Goal: Information Seeking & Learning: Learn about a topic

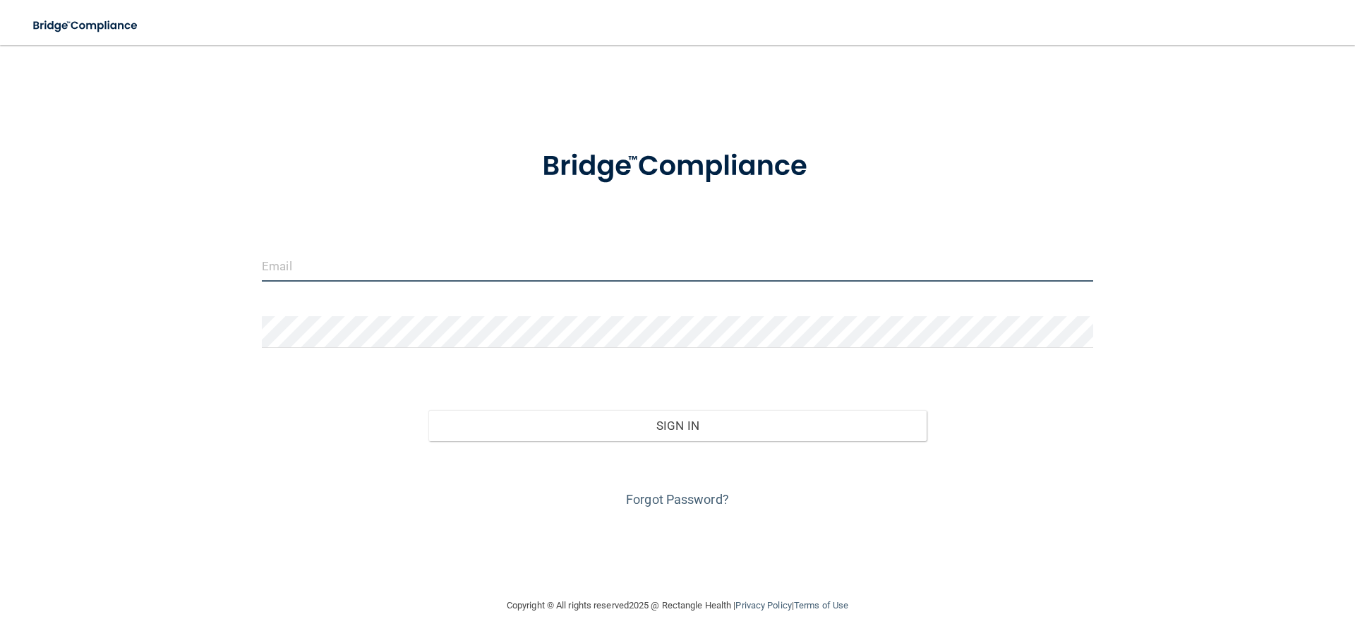
drag, startPoint x: 333, startPoint y: 274, endPoint x: 337, endPoint y: 268, distance: 7.6
click at [335, 273] on input "email" at bounding box center [677, 266] width 831 height 32
type input "[EMAIL_ADDRESS][DOMAIN_NAME]"
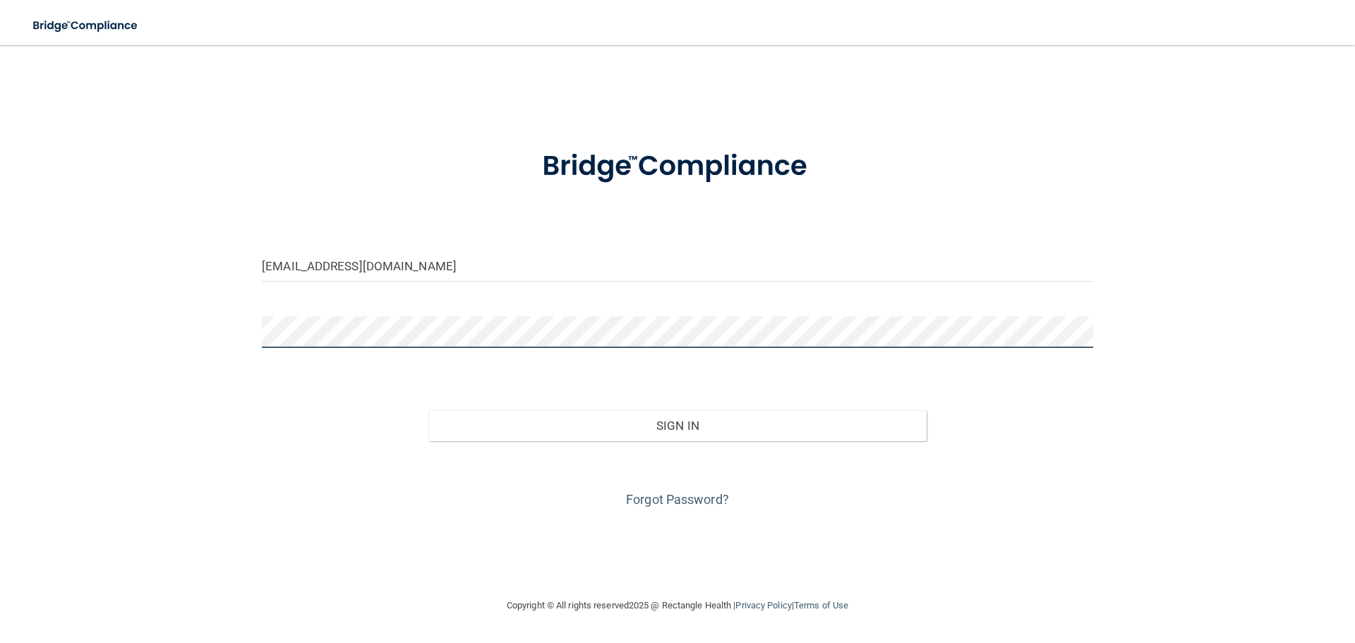
click at [462, 315] on form "[EMAIL_ADDRESS][DOMAIN_NAME] Invalid email/password. You don't have permission …" at bounding box center [677, 320] width 831 height 381
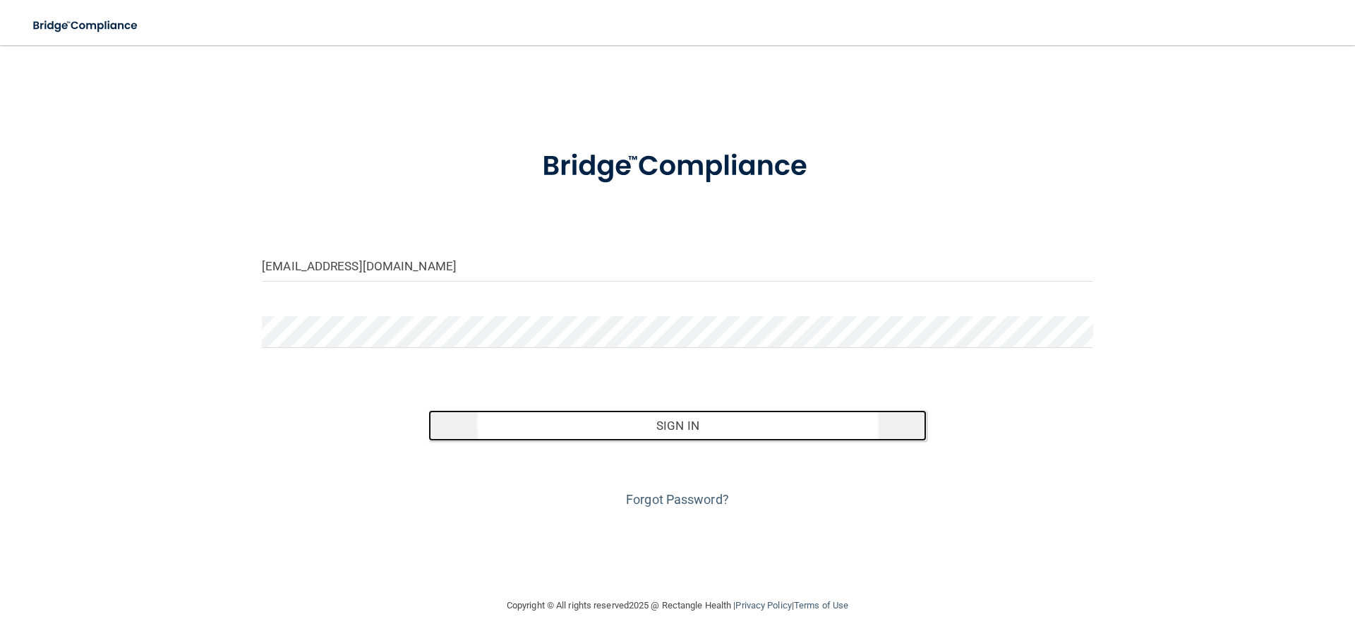
click at [871, 436] on button "Sign In" at bounding box center [677, 425] width 499 height 31
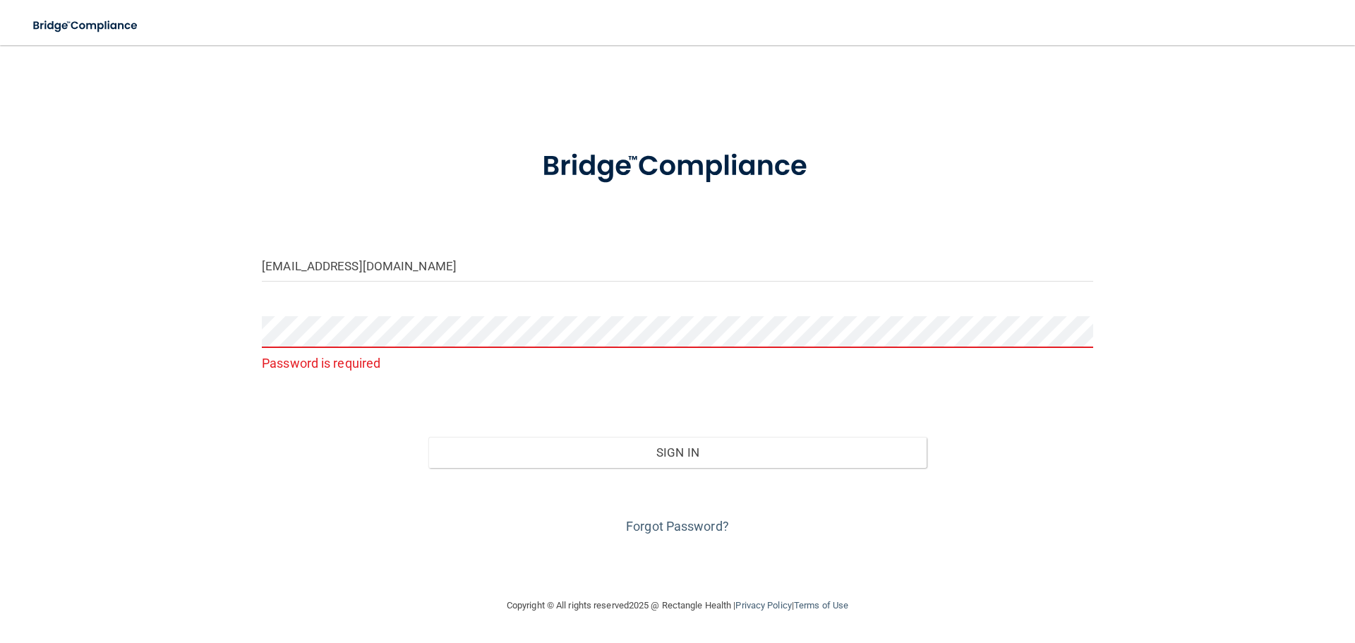
click at [406, 298] on form "[EMAIL_ADDRESS][DOMAIN_NAME] Password is required Invalid email/password. You d…" at bounding box center [677, 334] width 831 height 408
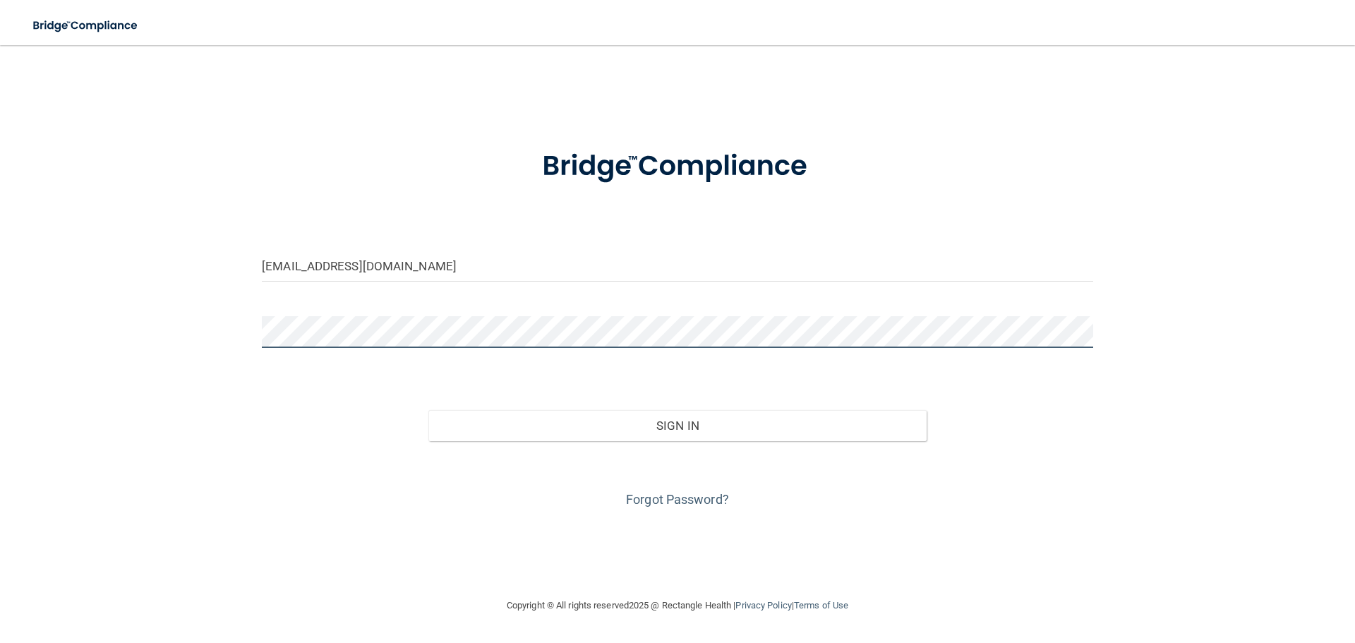
click at [428, 410] on button "Sign In" at bounding box center [677, 425] width 499 height 31
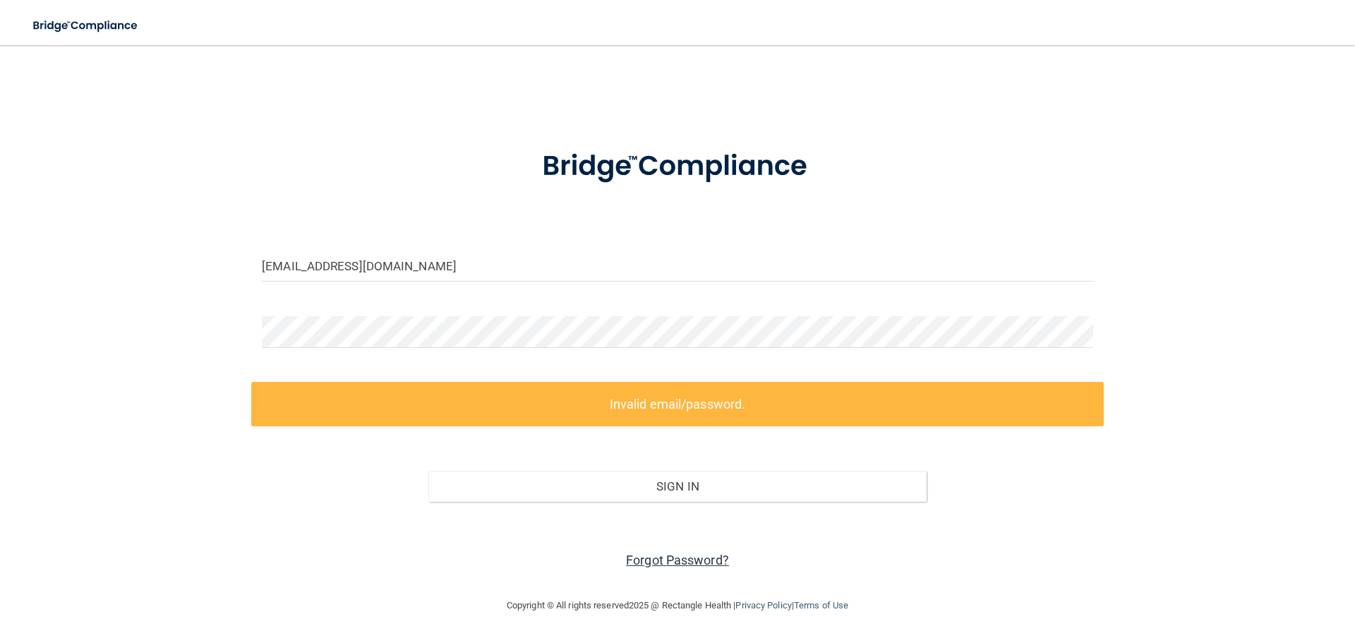
click at [675, 555] on link "Forgot Password?" at bounding box center [677, 559] width 103 height 15
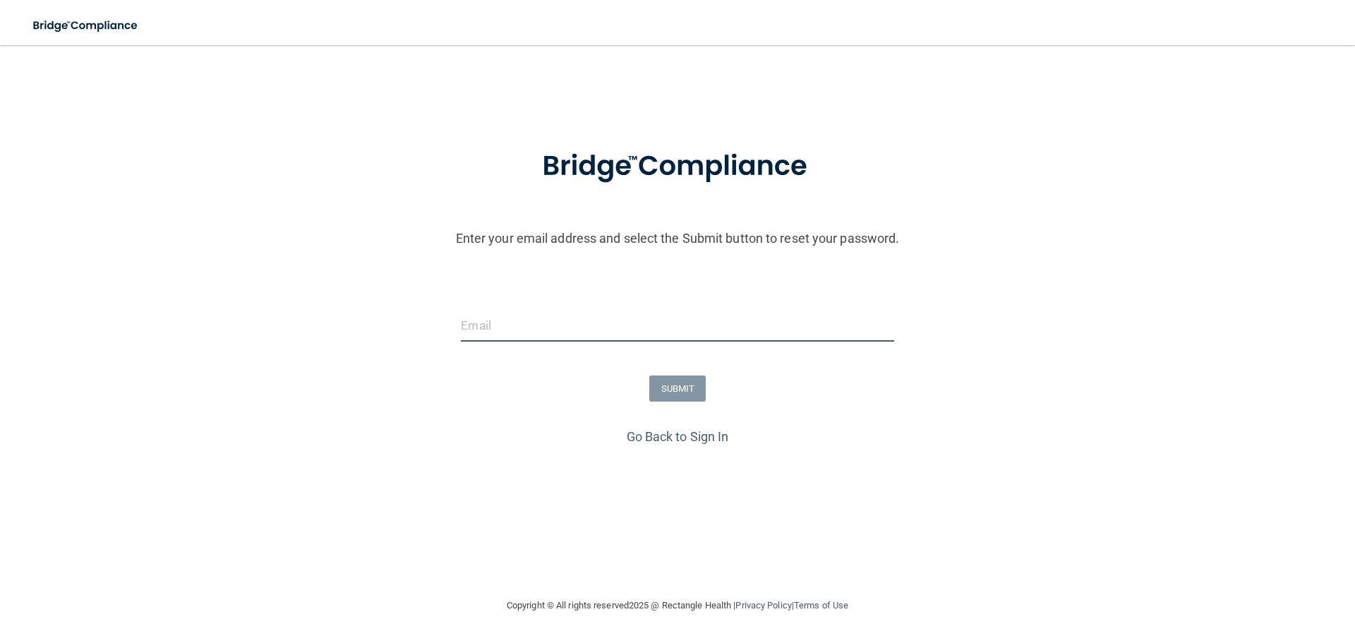
click at [537, 319] on input "email" at bounding box center [677, 326] width 433 height 32
type input "[EMAIL_ADDRESS][DOMAIN_NAME]"
click at [682, 390] on button "SUBMIT" at bounding box center [677, 388] width 57 height 26
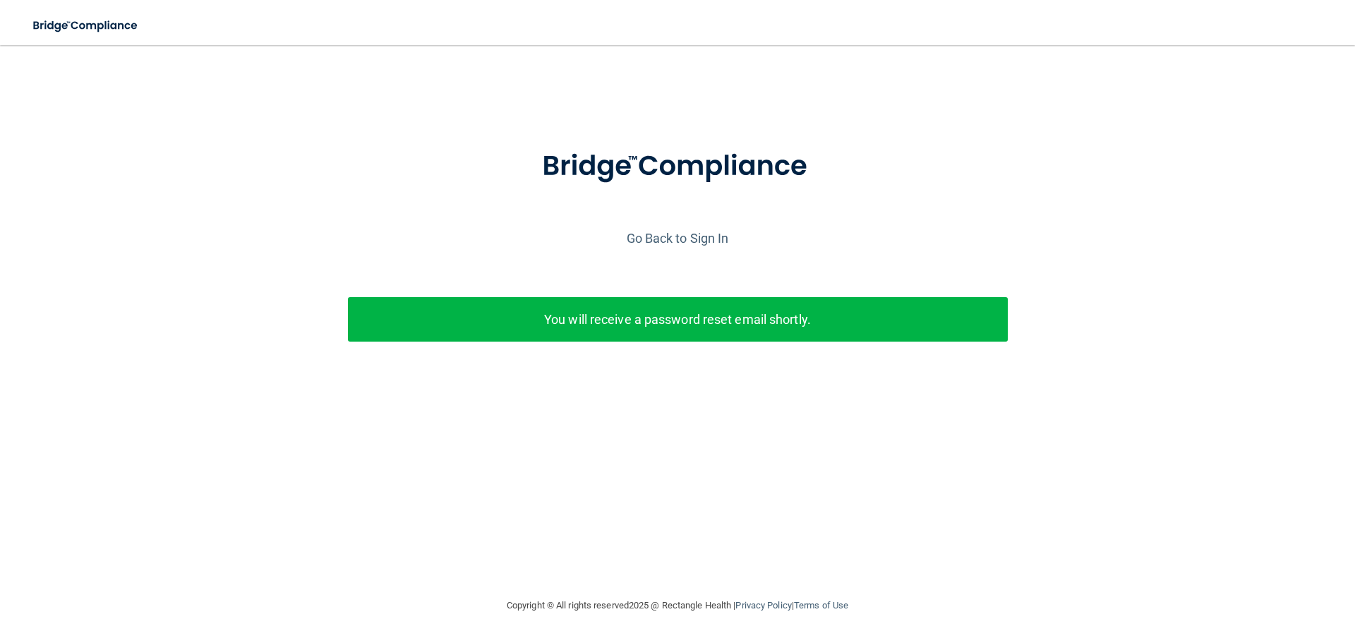
click at [890, 313] on p "You will receive a password reset email shortly." at bounding box center [677, 319] width 639 height 23
click at [717, 243] on link "Go Back to Sign In" at bounding box center [678, 238] width 102 height 15
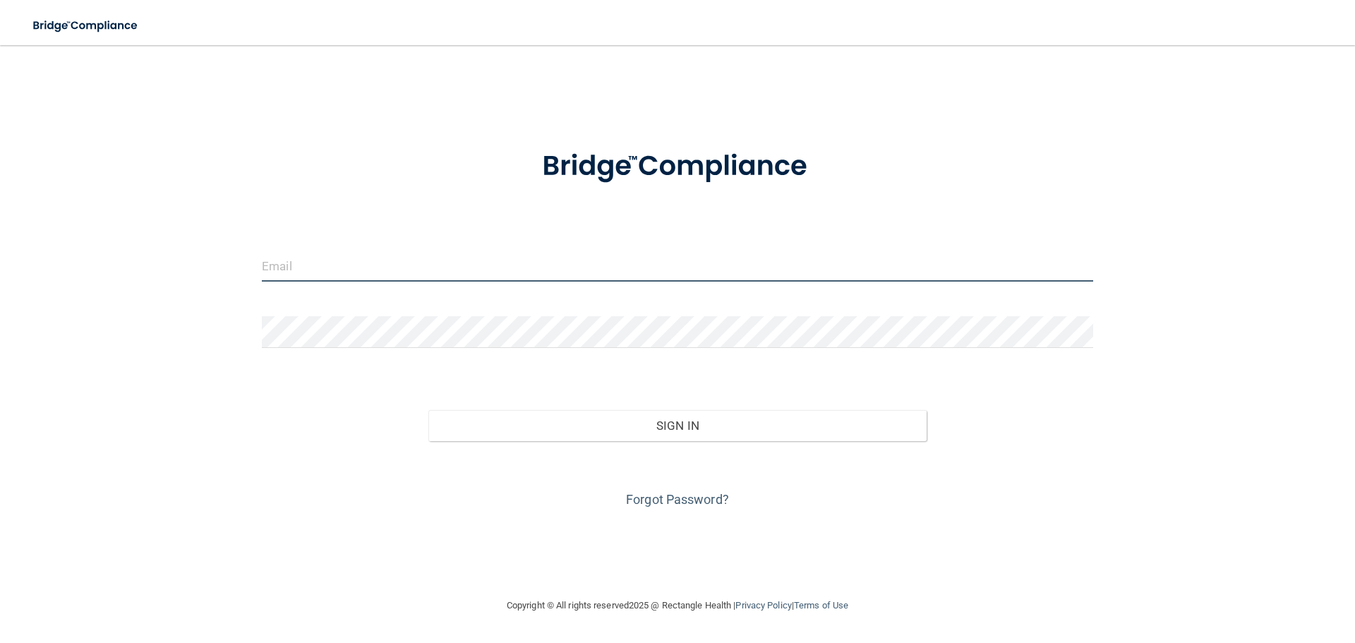
click at [339, 267] on input "email" at bounding box center [677, 266] width 831 height 32
click at [378, 264] on input "email" at bounding box center [677, 266] width 831 height 32
click at [308, 260] on input "email" at bounding box center [677, 266] width 831 height 32
click at [505, 268] on input "email" at bounding box center [677, 266] width 831 height 32
type input "[EMAIL_ADDRESS][DOMAIN_NAME]"
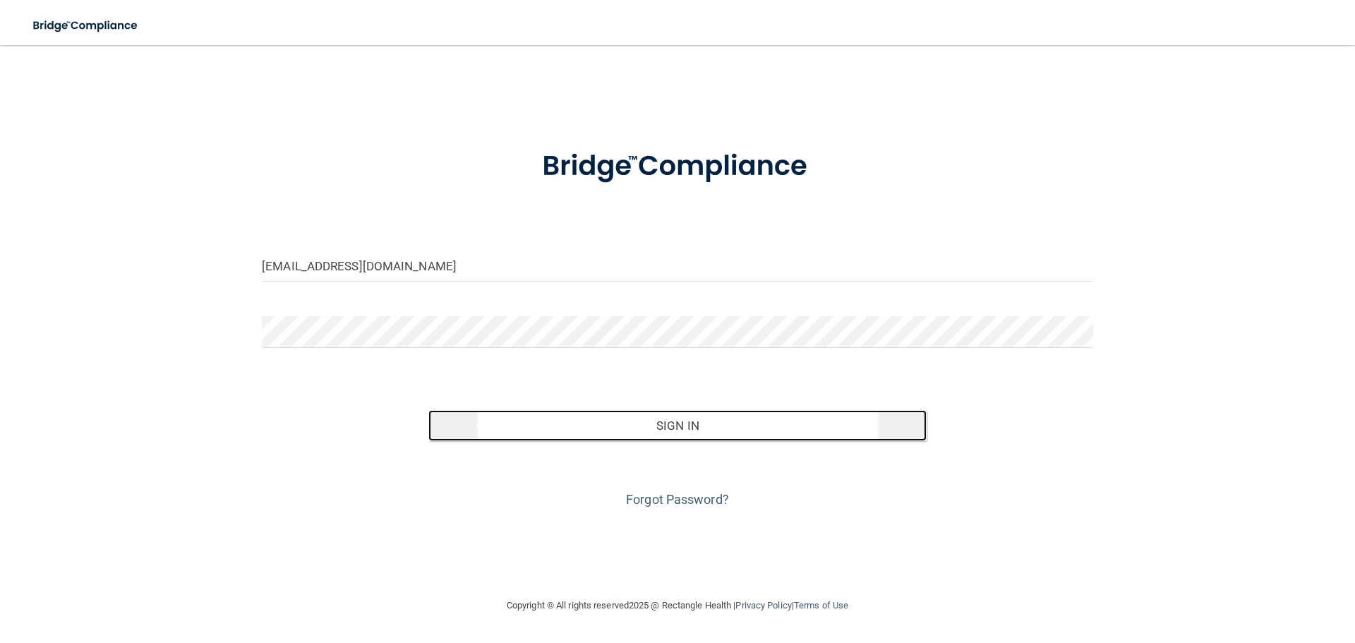
drag, startPoint x: 689, startPoint y: 430, endPoint x: 693, endPoint y: 421, distance: 9.2
click at [692, 428] on button "Sign In" at bounding box center [677, 425] width 499 height 31
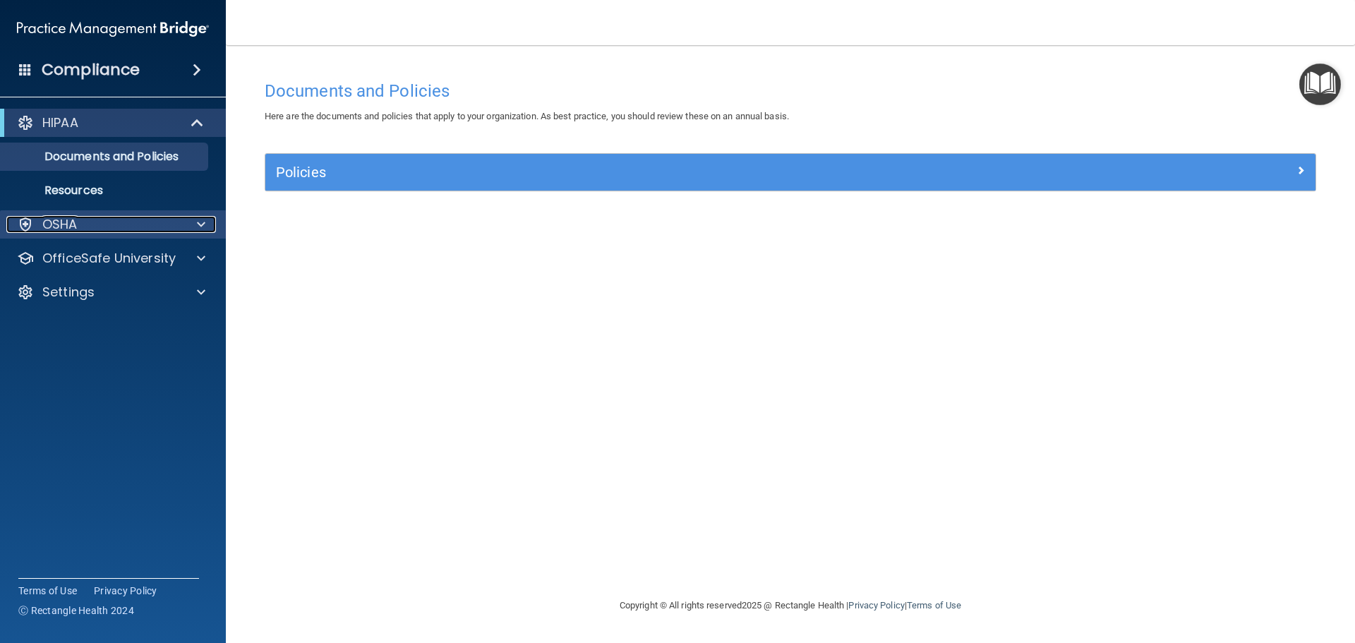
click at [162, 216] on div "OSHA" at bounding box center [93, 224] width 175 height 17
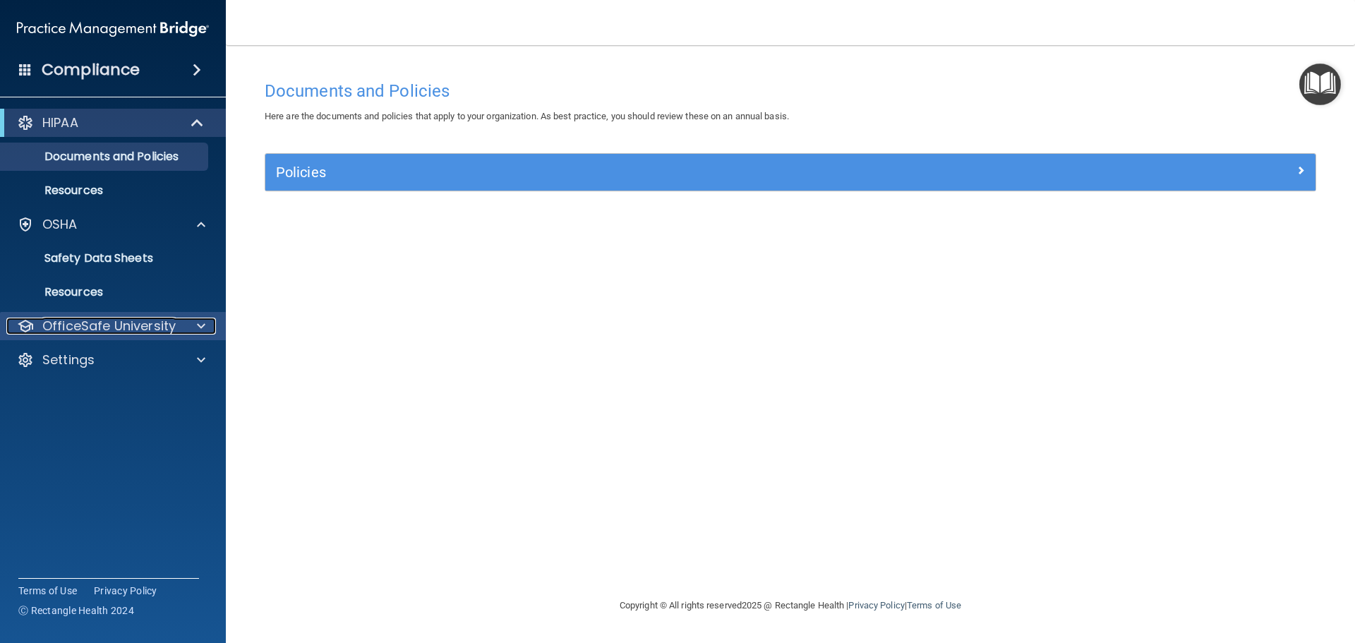
click at [88, 331] on p "OfficeSafe University" at bounding box center [108, 326] width 133 height 17
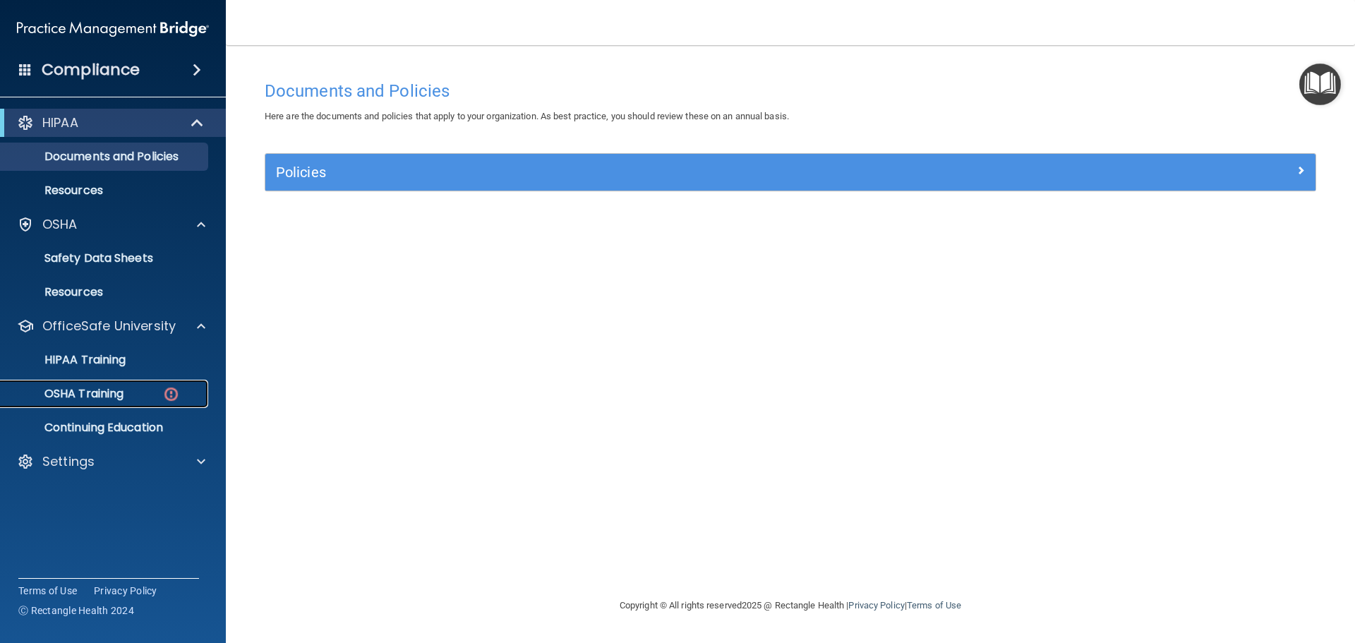
click at [97, 391] on p "OSHA Training" at bounding box center [66, 394] width 114 height 14
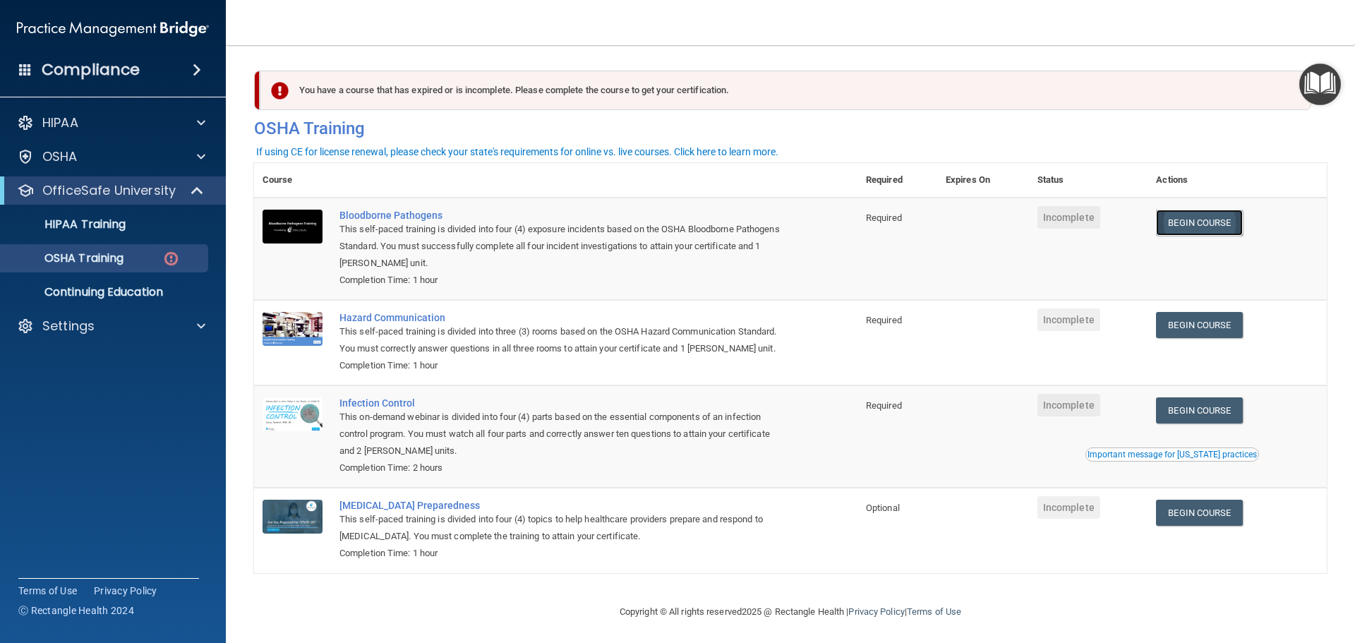
click at [1173, 227] on link "Begin Course" at bounding box center [1199, 223] width 86 height 26
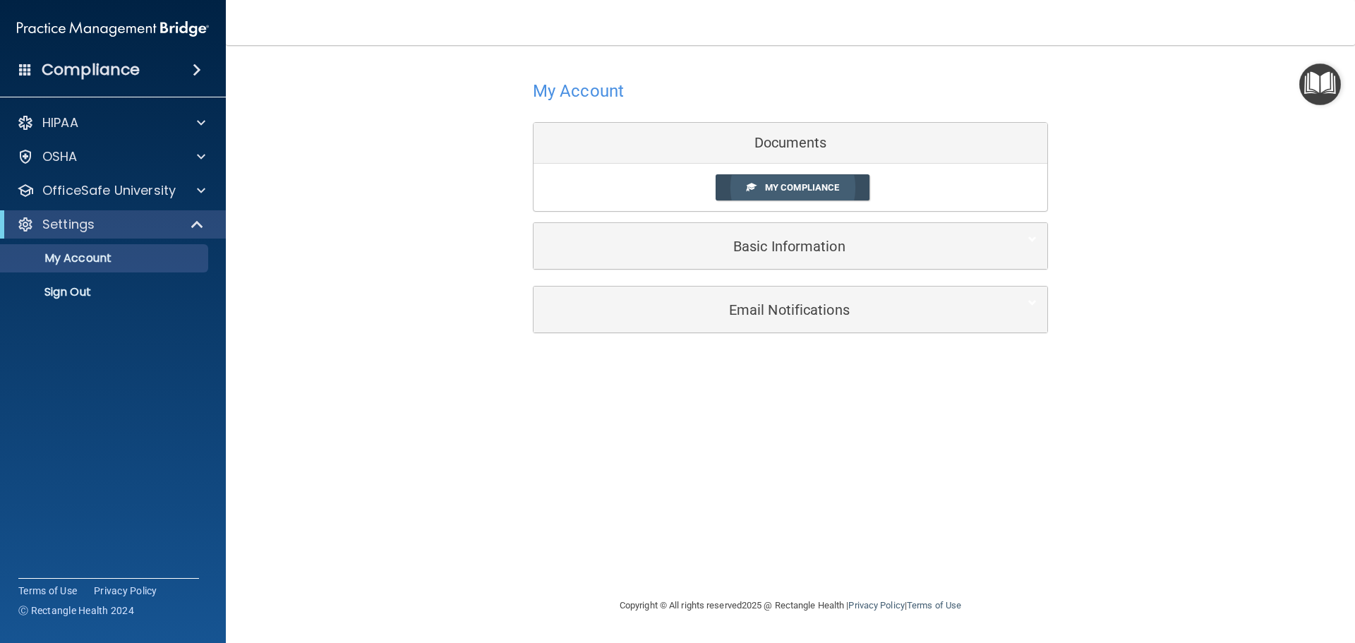
click at [801, 186] on span "My Compliance" at bounding box center [802, 187] width 74 height 11
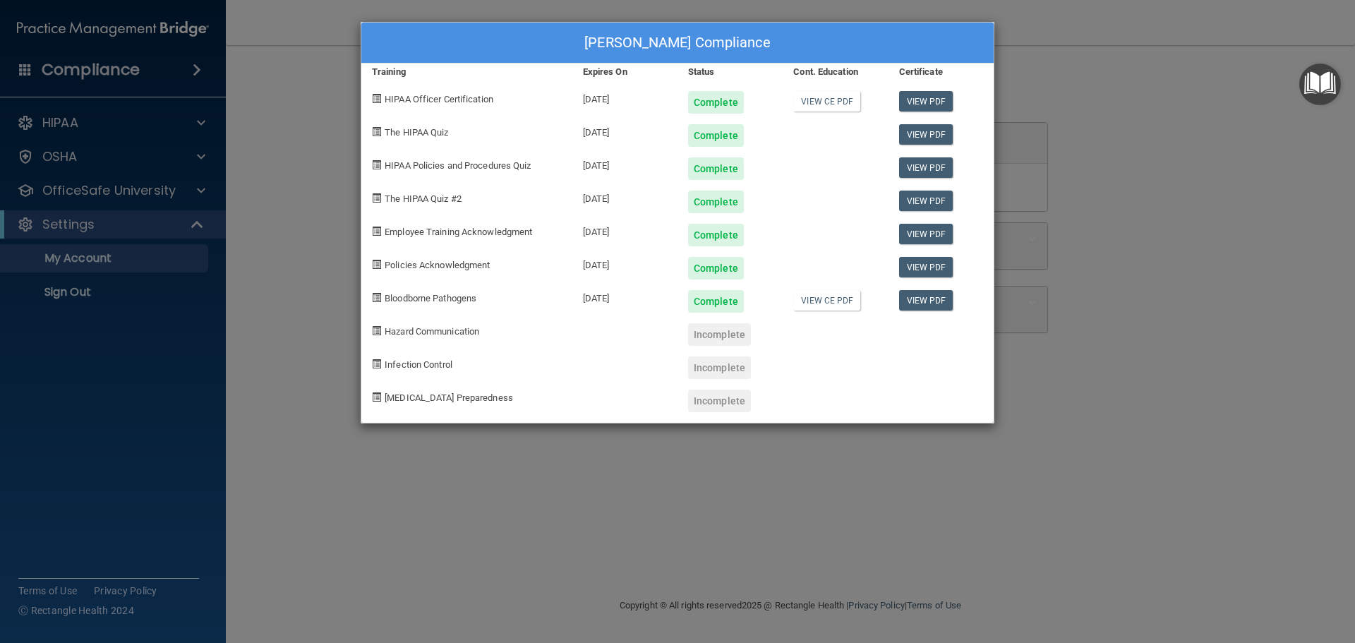
click at [1129, 155] on div "Jessica Herrera's Compliance Training Expires On Status Cont. Education Certifi…" at bounding box center [677, 321] width 1355 height 643
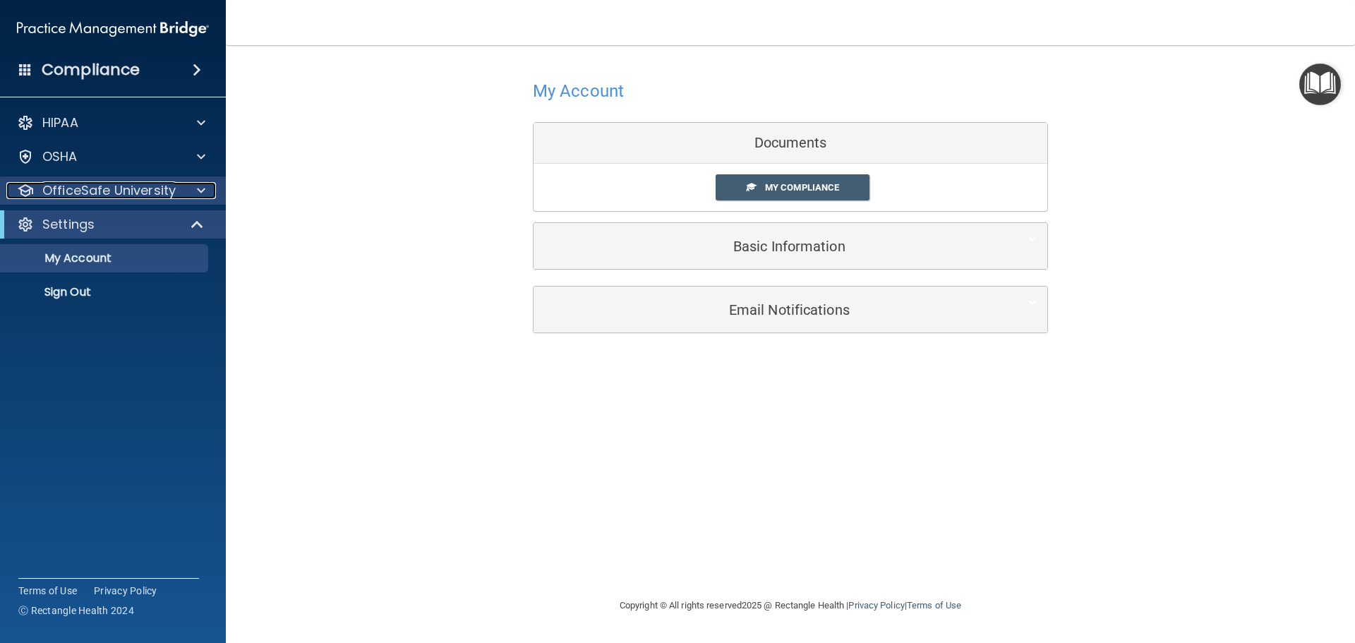
click at [159, 198] on p "OfficeSafe University" at bounding box center [108, 190] width 133 height 17
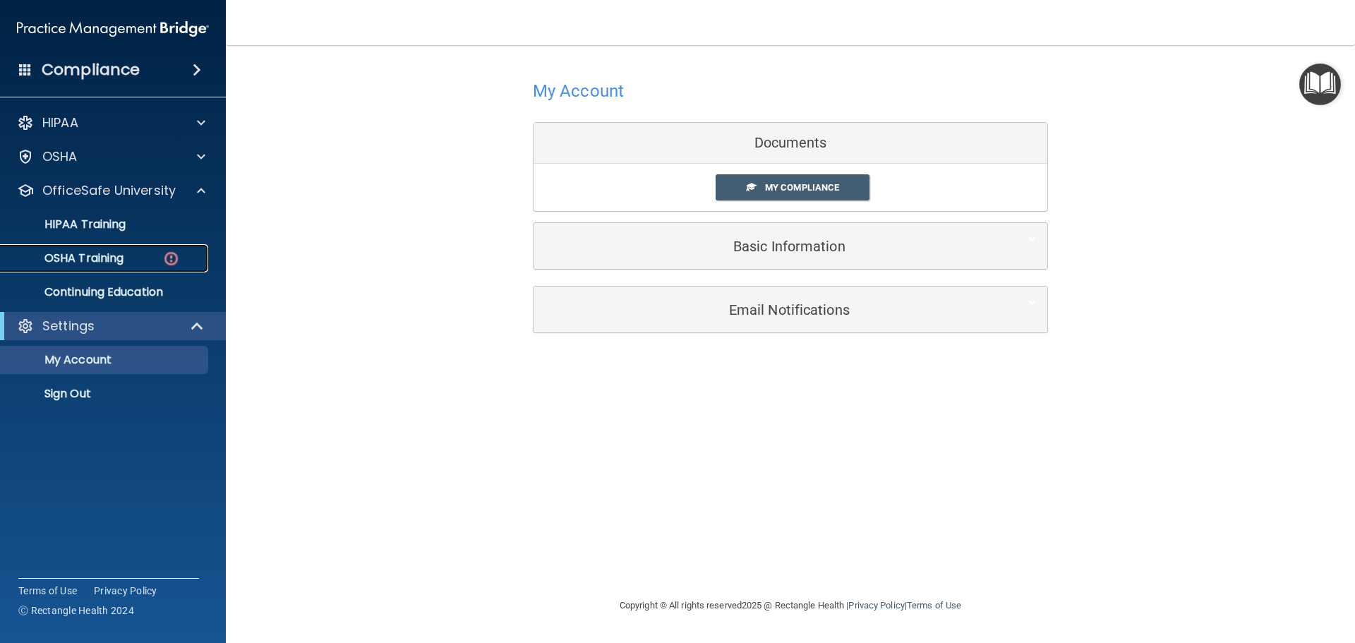
click at [138, 267] on link "OSHA Training" at bounding box center [97, 258] width 222 height 28
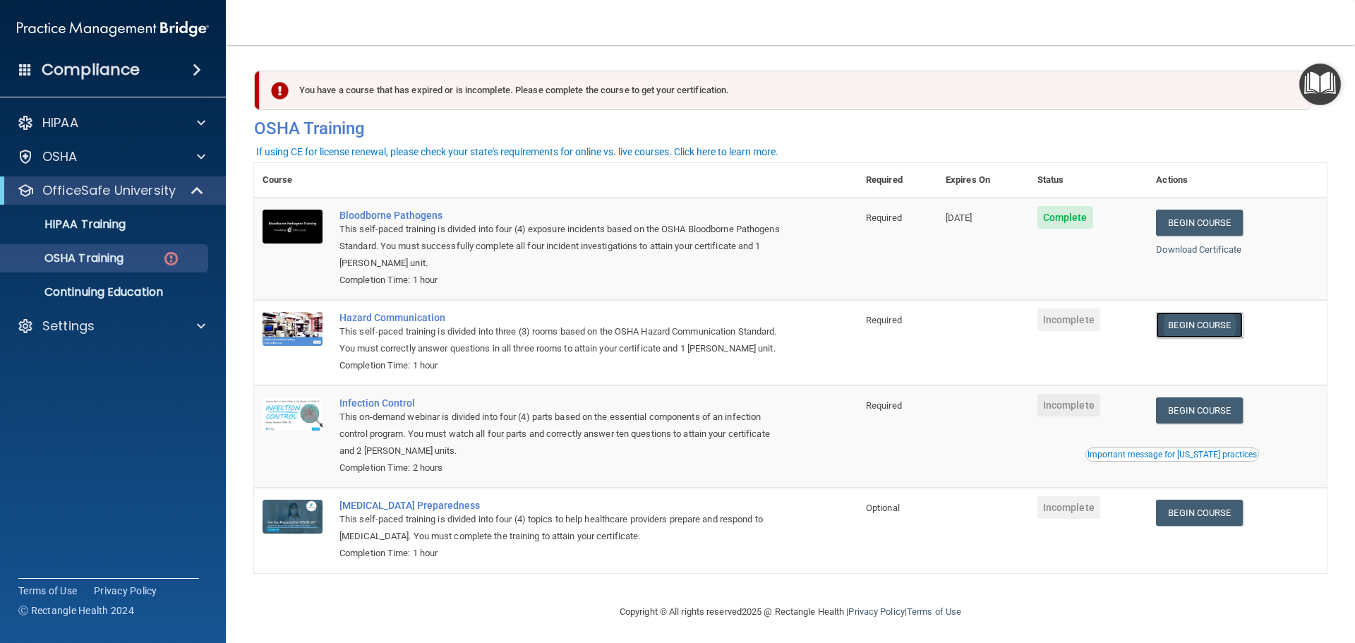
click at [1199, 329] on link "Begin Course" at bounding box center [1199, 325] width 86 height 26
